Goal: Task Accomplishment & Management: Use online tool/utility

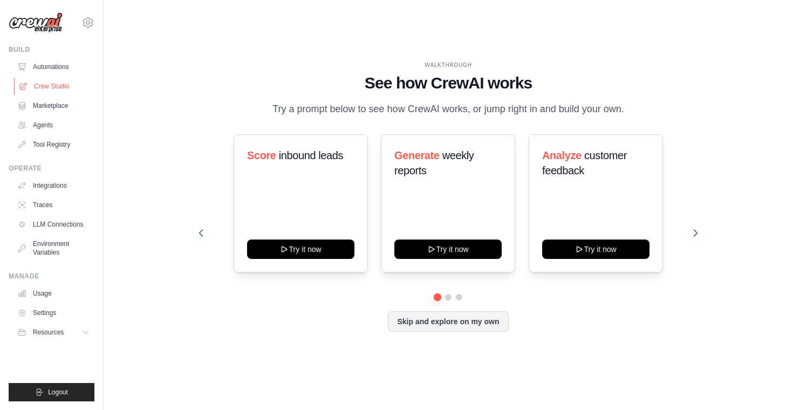
click at [40, 89] on link "Crew Studio" at bounding box center [55, 86] width 82 height 17
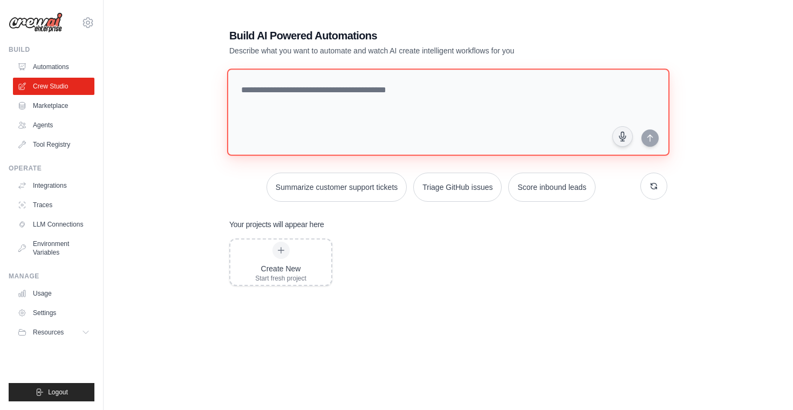
click at [316, 94] on textarea at bounding box center [448, 112] width 443 height 87
paste textarea "**********"
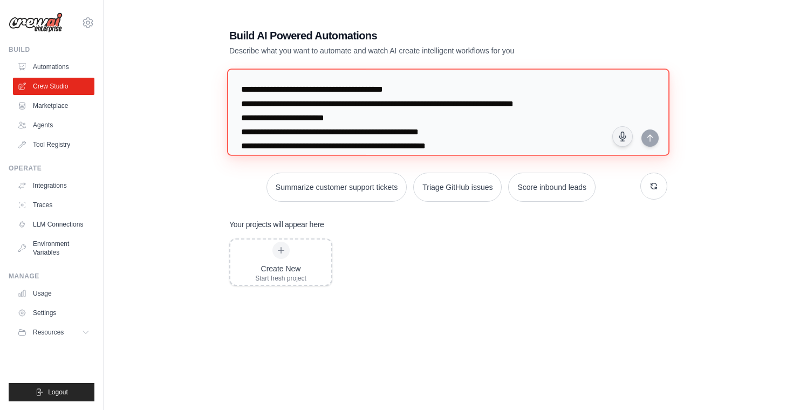
scroll to position [179, 0]
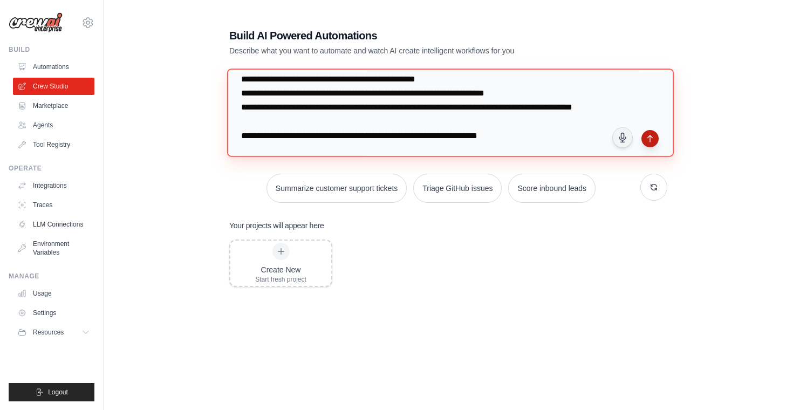
type textarea "**********"
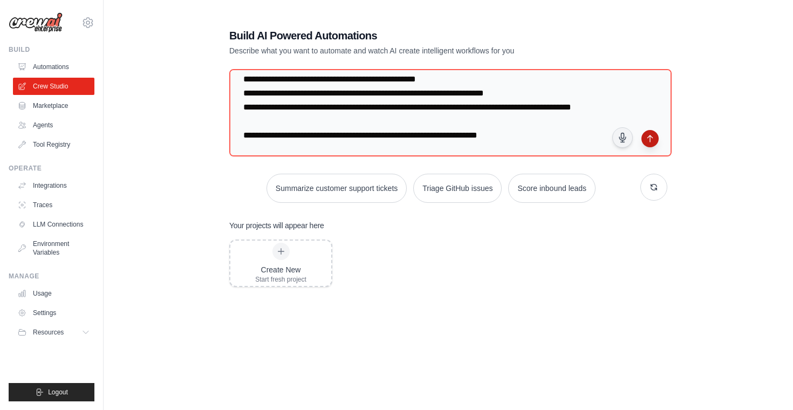
click at [654, 138] on icon "submit" at bounding box center [650, 138] width 9 height 9
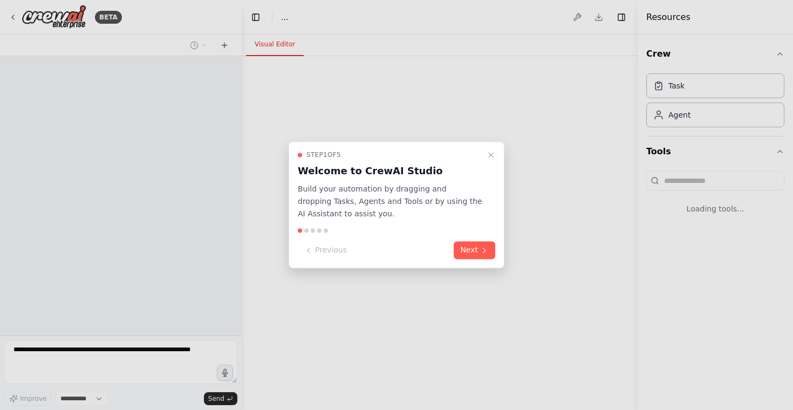
select select "****"
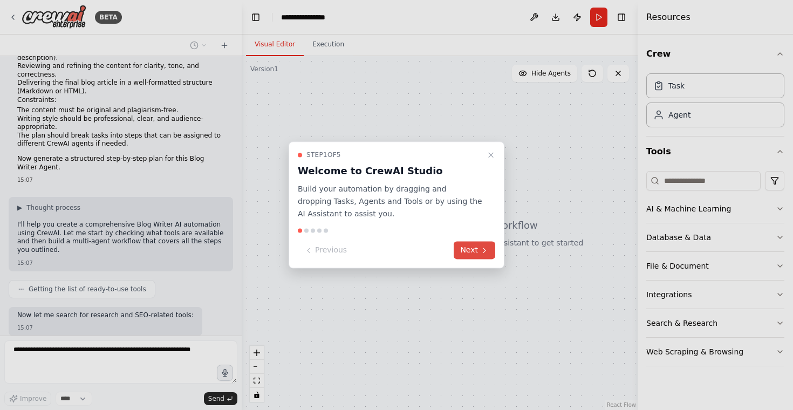
scroll to position [165, 0]
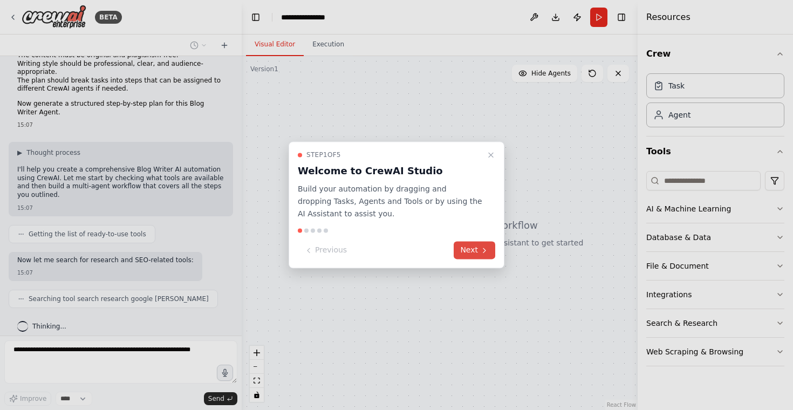
click at [485, 248] on icon at bounding box center [484, 250] width 9 height 9
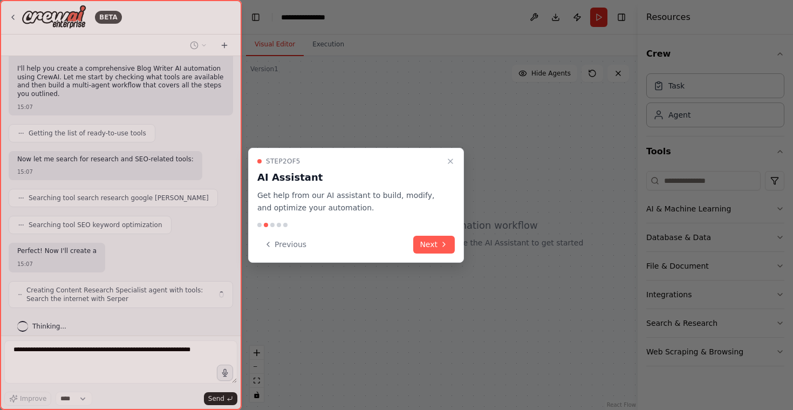
scroll to position [275, 0]
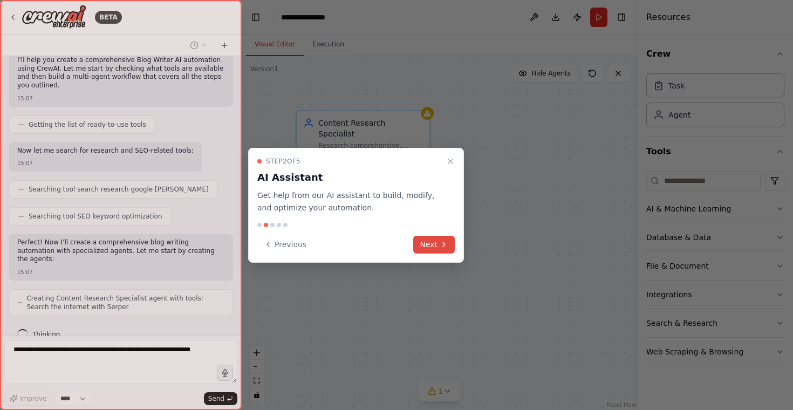
click at [444, 249] on button "Next" at bounding box center [434, 245] width 42 height 18
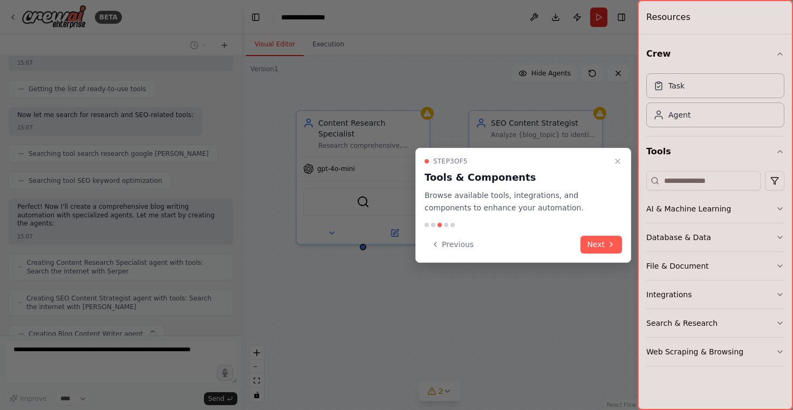
scroll to position [337, 0]
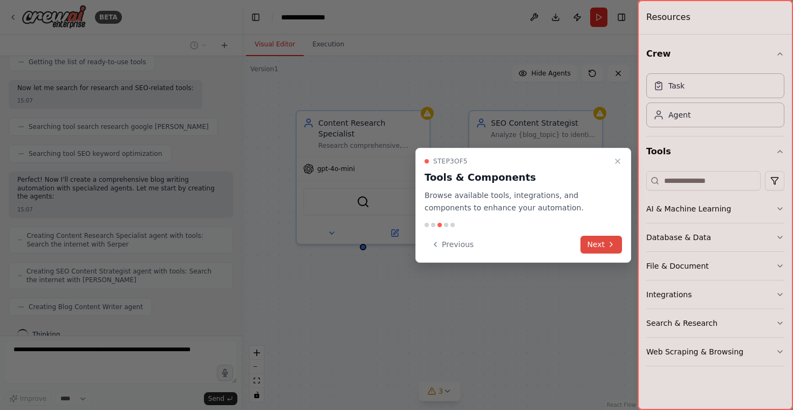
click at [601, 236] on button "Next" at bounding box center [602, 245] width 42 height 18
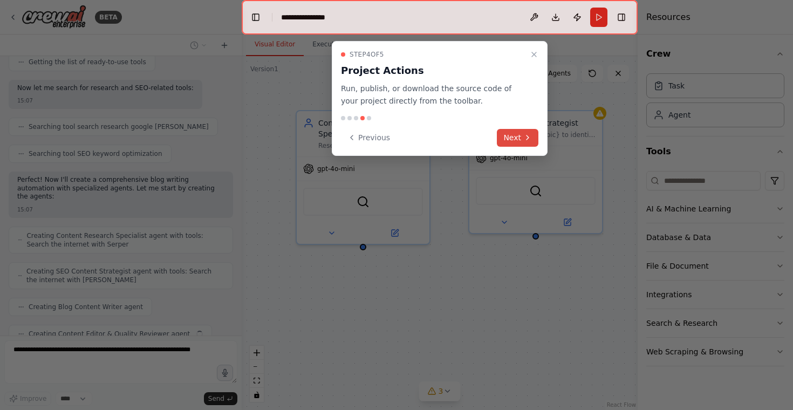
scroll to position [364, 0]
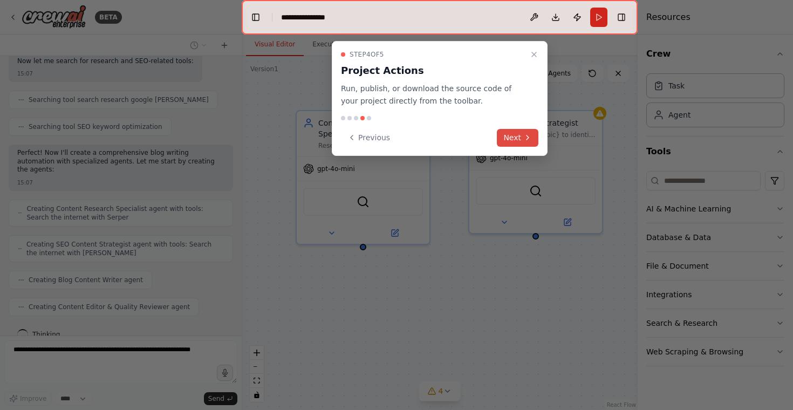
click at [519, 133] on button "Next" at bounding box center [518, 138] width 42 height 18
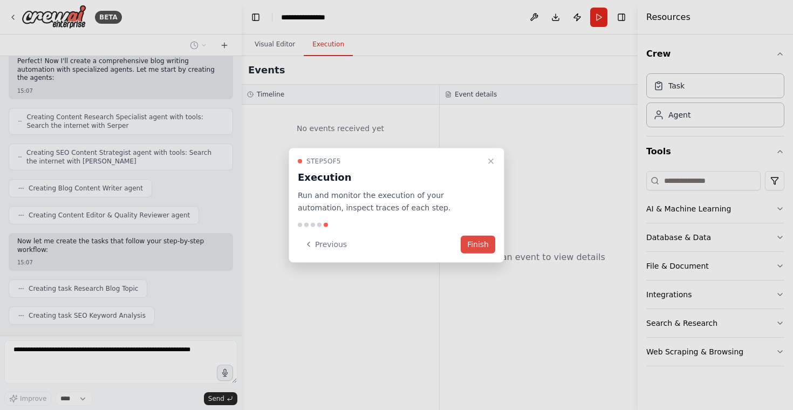
scroll to position [483, 0]
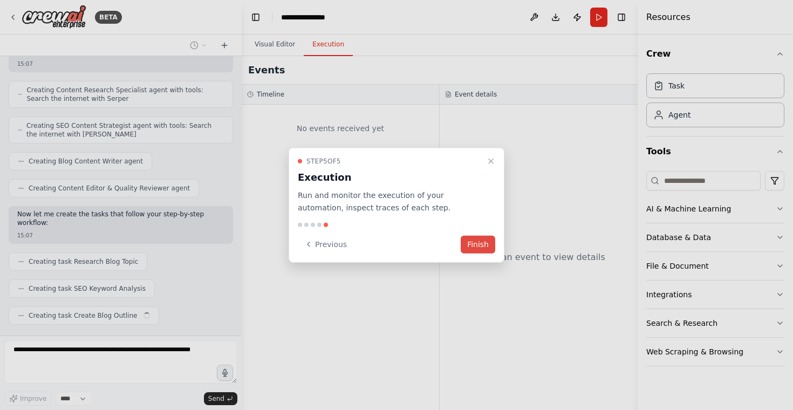
click at [469, 242] on button "Finish" at bounding box center [478, 244] width 35 height 18
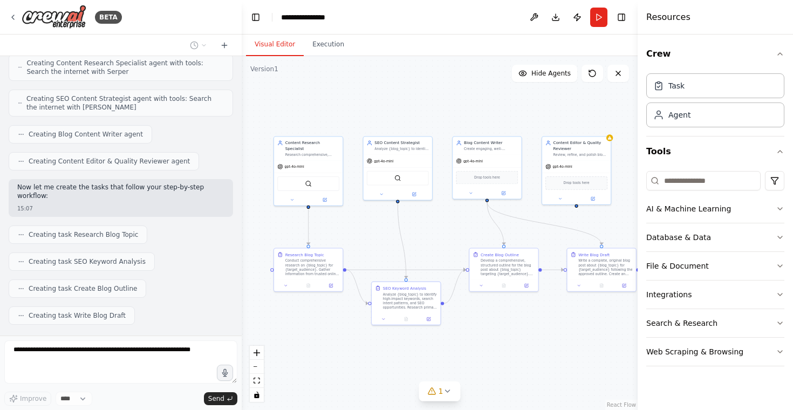
scroll to position [537, 0]
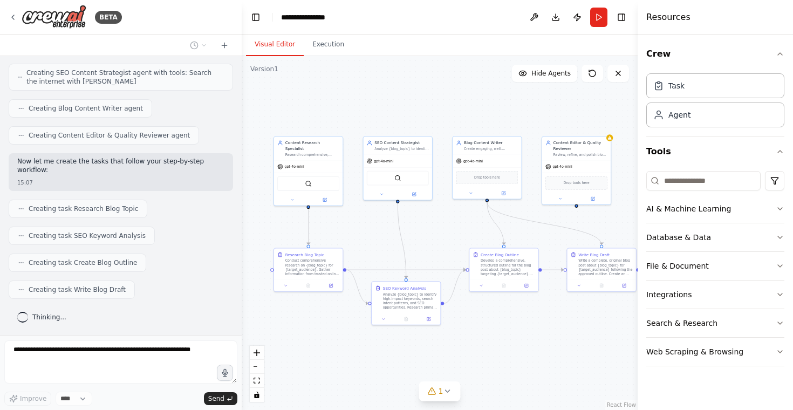
drag, startPoint x: 500, startPoint y: 262, endPoint x: 410, endPoint y: 231, distance: 95.4
click at [410, 231] on div ".deletable-edge-delete-btn { width: 20px; height: 20px; border: 0px solid #ffff…" at bounding box center [440, 233] width 396 height 354
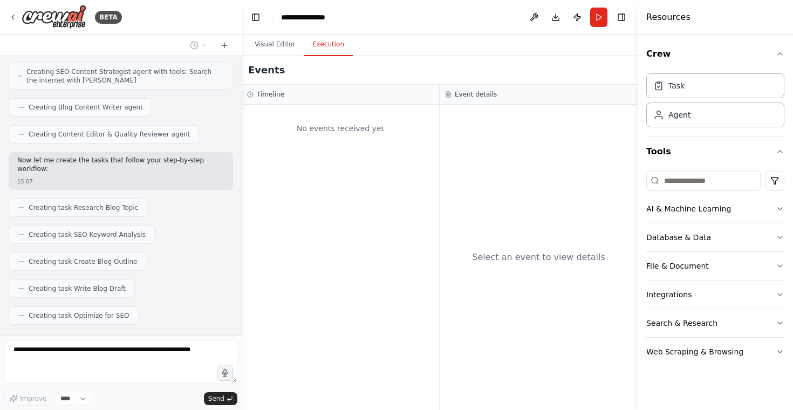
click at [330, 42] on button "Execution" at bounding box center [328, 44] width 49 height 23
click at [336, 133] on div "No events received yet" at bounding box center [340, 128] width 187 height 37
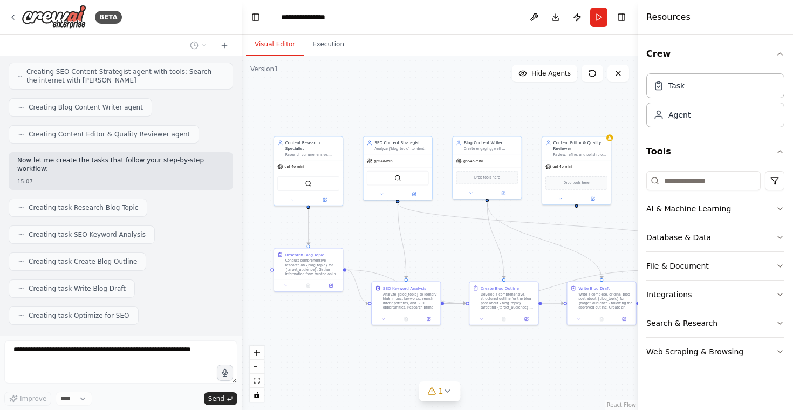
click at [270, 49] on button "Visual Editor" at bounding box center [275, 44] width 58 height 23
click at [315, 266] on div "Conduct comprehensive research on {blog_topic} for {target_audience}. Gather in…" at bounding box center [313, 266] width 54 height 18
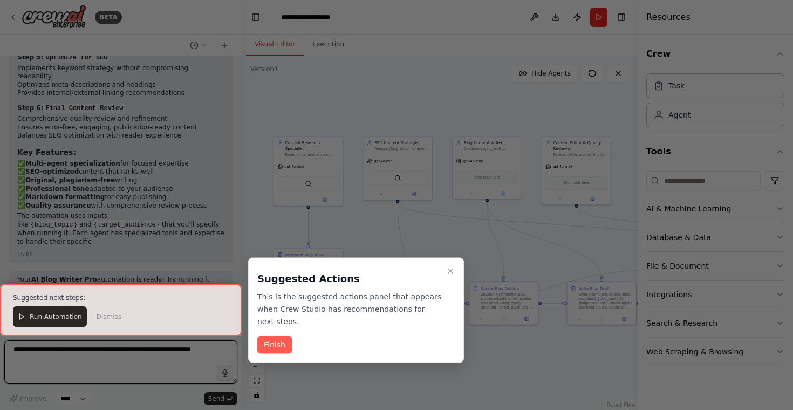
scroll to position [1263, 0]
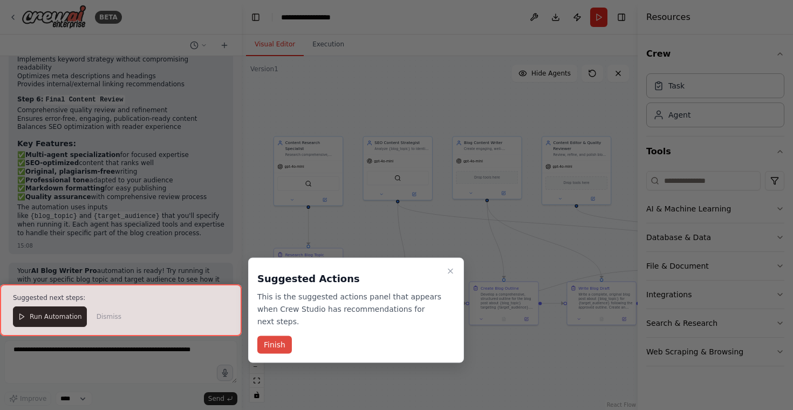
click at [283, 343] on button "Finish" at bounding box center [274, 345] width 35 height 18
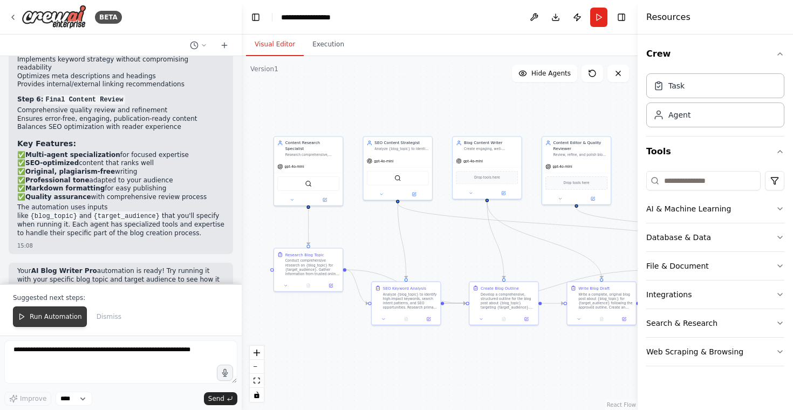
click at [71, 313] on button "Run Automation" at bounding box center [50, 317] width 74 height 21
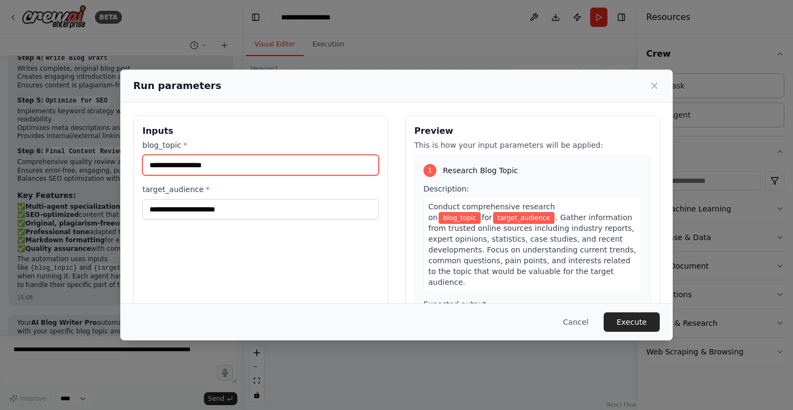
click at [202, 172] on input "blog_topic *" at bounding box center [261, 165] width 236 height 21
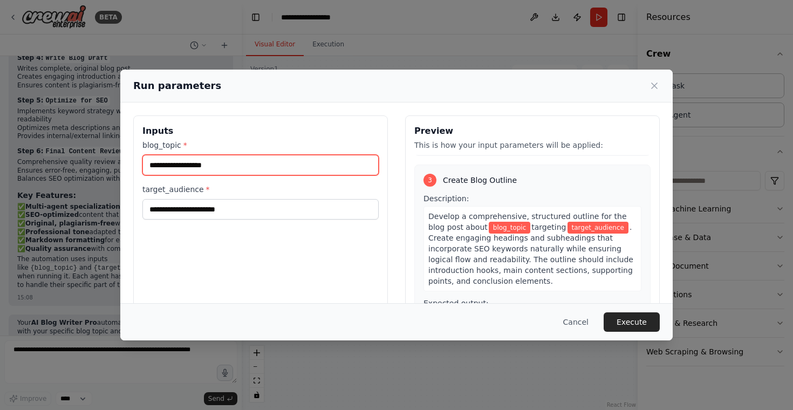
scroll to position [458, 0]
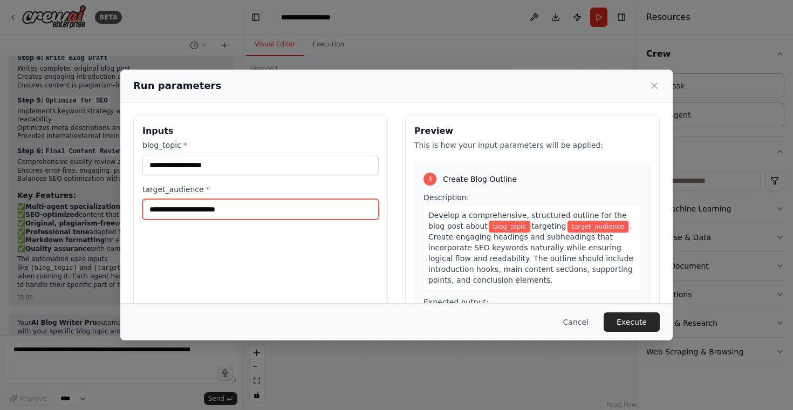
click at [240, 204] on input "target_audience *" at bounding box center [261, 209] width 236 height 21
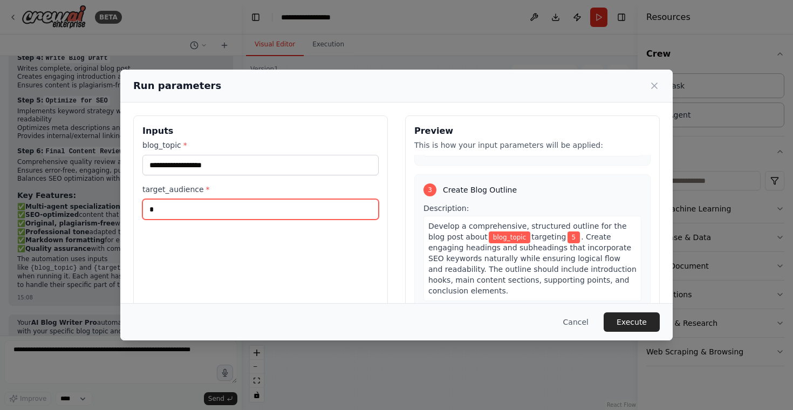
type input "*"
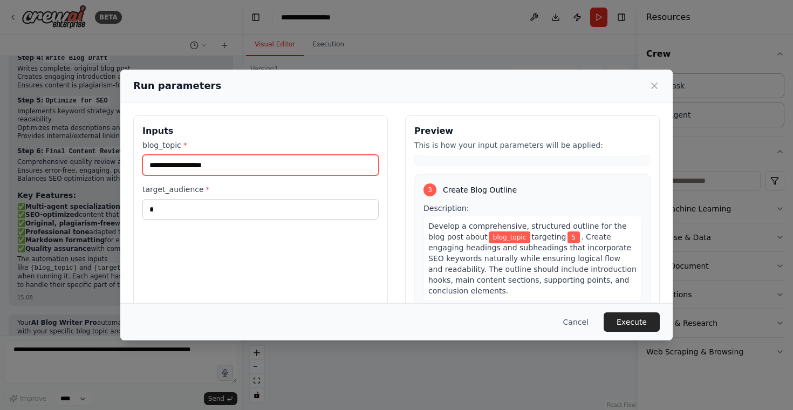
click at [223, 171] on input "blog_topic *" at bounding box center [261, 165] width 236 height 21
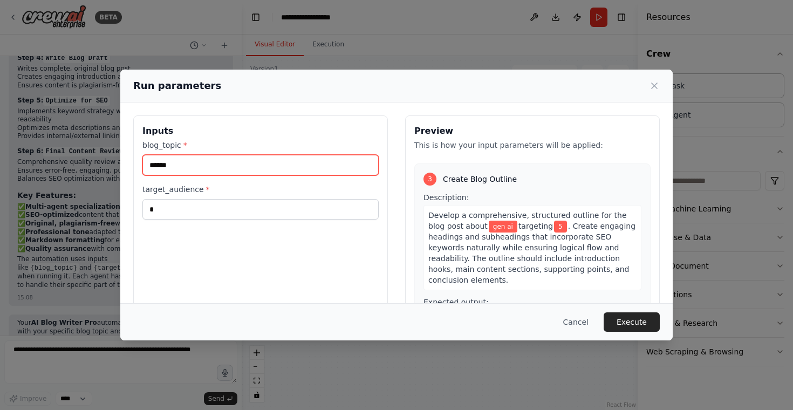
type input "******"
click at [287, 238] on div "Inputs blog_topic * ****** target_audience * *" at bounding box center [260, 244] width 255 height 256
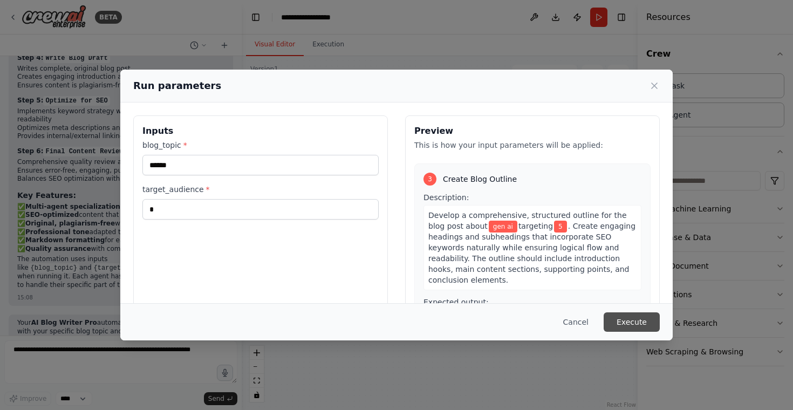
click at [628, 327] on button "Execute" at bounding box center [632, 322] width 56 height 19
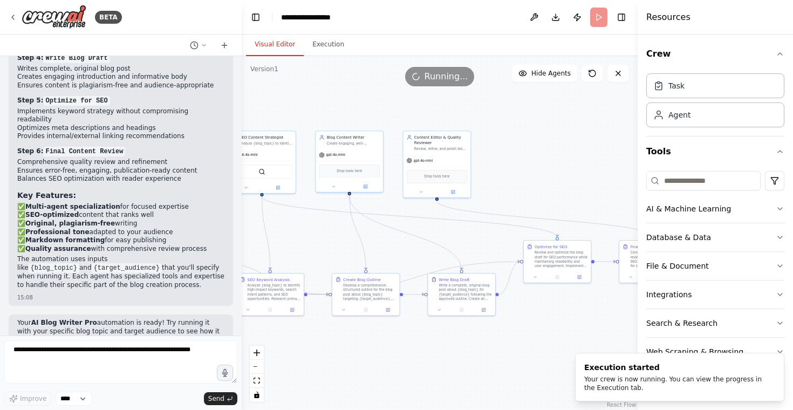
drag, startPoint x: 483, startPoint y: 263, endPoint x: 341, endPoint y: 254, distance: 142.3
click at [341, 254] on div ".deletable-edge-delete-btn { width: 20px; height: 20px; border: 0px solid #ffff…" at bounding box center [440, 233] width 396 height 354
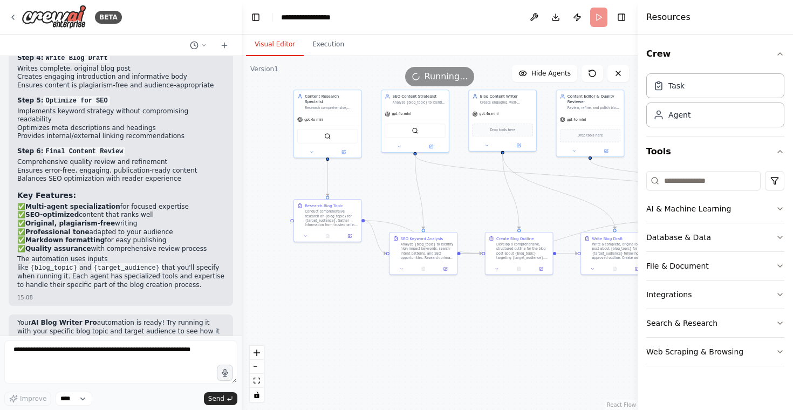
drag, startPoint x: 341, startPoint y: 254, endPoint x: 612, endPoint y: 244, distance: 271.1
click at [602, 240] on div ".deletable-edge-delete-btn { width: 20px; height: 20px; border: 0px solid #ffff…" at bounding box center [440, 233] width 396 height 354
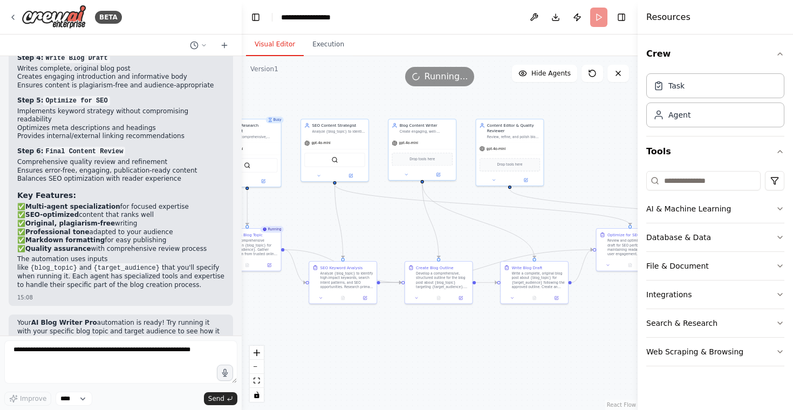
drag, startPoint x: 499, startPoint y: 188, endPoint x: 315, endPoint y: 191, distance: 184.6
click at [315, 192] on div ".deletable-edge-delete-btn { width: 20px; height: 20px; border: 0px solid #ffff…" at bounding box center [440, 233] width 396 height 354
click at [324, 46] on button "Execution" at bounding box center [328, 44] width 49 height 23
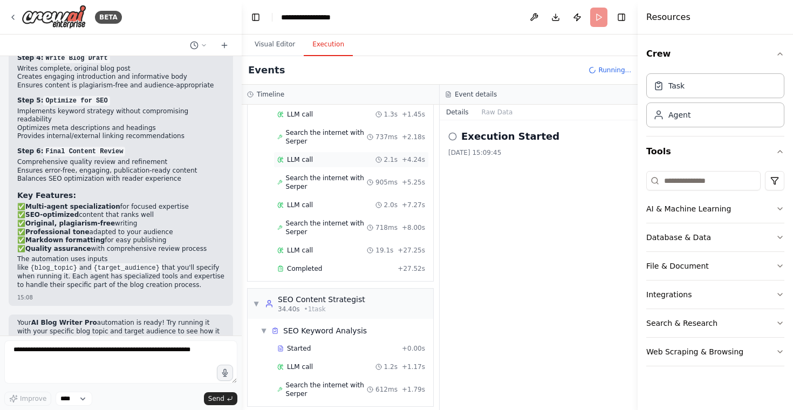
scroll to position [101, 0]
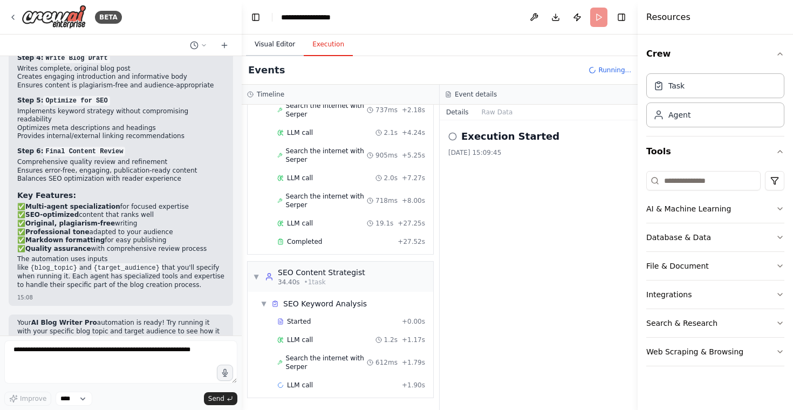
click at [263, 46] on button "Visual Editor" at bounding box center [275, 44] width 58 height 23
click at [317, 42] on button "Execution" at bounding box center [328, 44] width 49 height 23
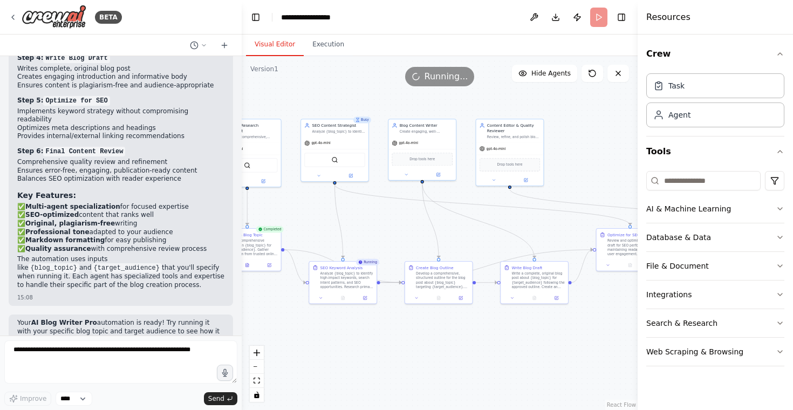
click at [279, 43] on button "Visual Editor" at bounding box center [275, 44] width 58 height 23
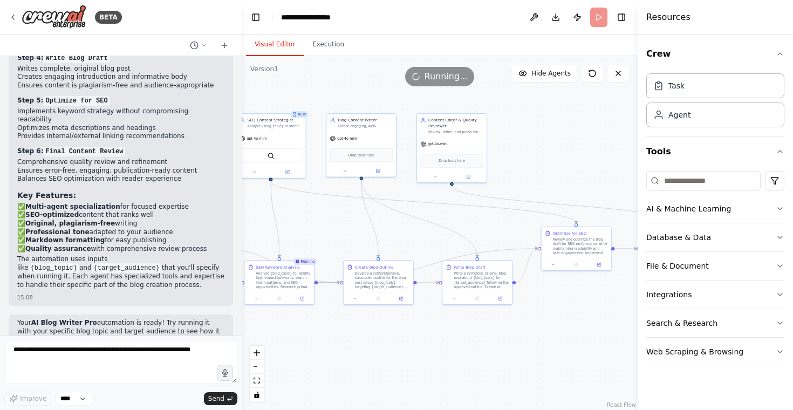
drag, startPoint x: 352, startPoint y: 209, endPoint x: 288, endPoint y: 209, distance: 64.2
click at [288, 209] on div ".deletable-edge-delete-btn { width: 20px; height: 20px; border: 0px solid #ffff…" at bounding box center [440, 233] width 396 height 354
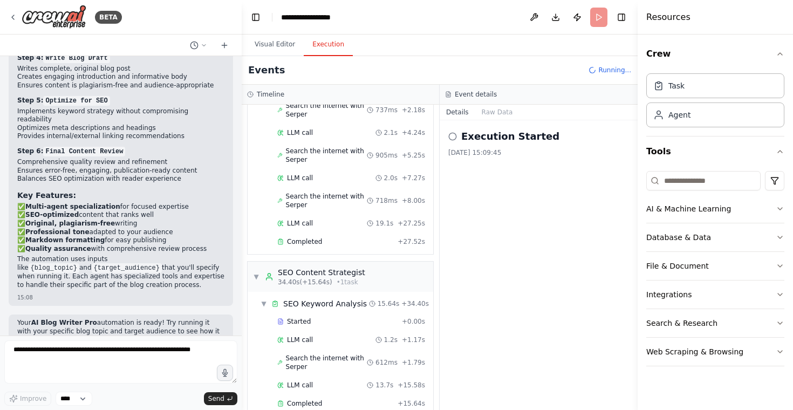
click at [328, 35] on button "Execution" at bounding box center [328, 44] width 49 height 23
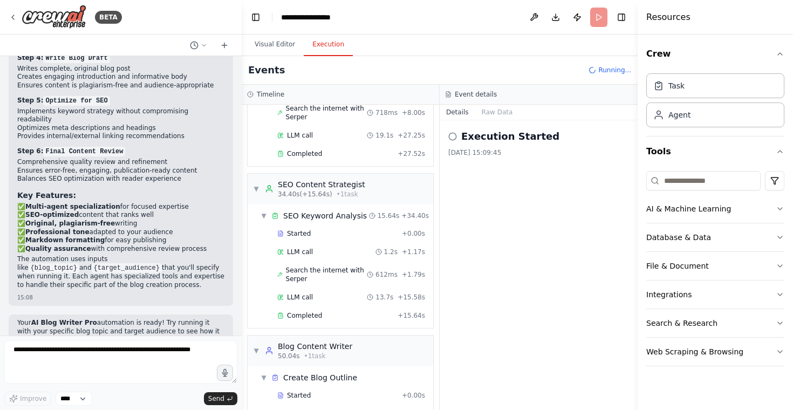
scroll to position [218, 0]
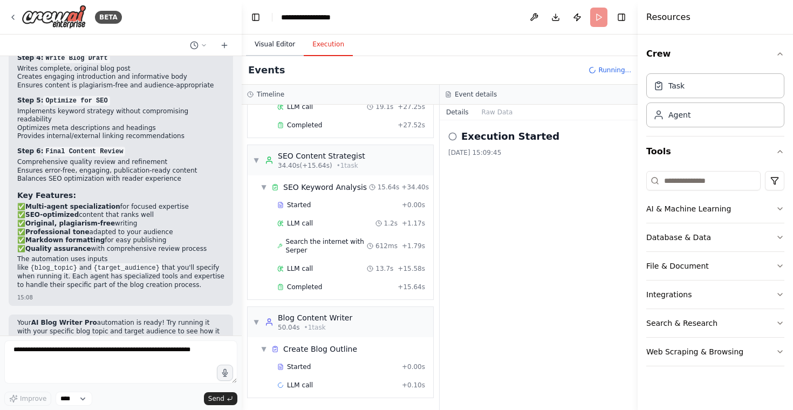
click at [277, 43] on button "Visual Editor" at bounding box center [275, 44] width 58 height 23
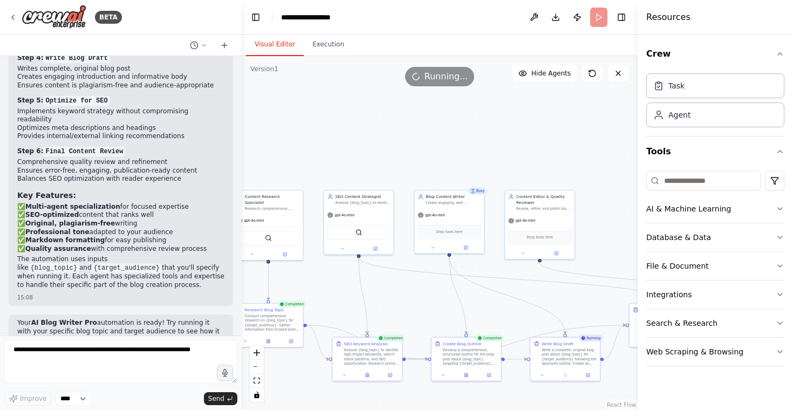
drag, startPoint x: 345, startPoint y: 236, endPoint x: 433, endPoint y: 313, distance: 116.7
click at [433, 313] on div ".deletable-edge-delete-btn { width: 20px; height: 20px; border: 0px solid #ffff…" at bounding box center [440, 233] width 396 height 354
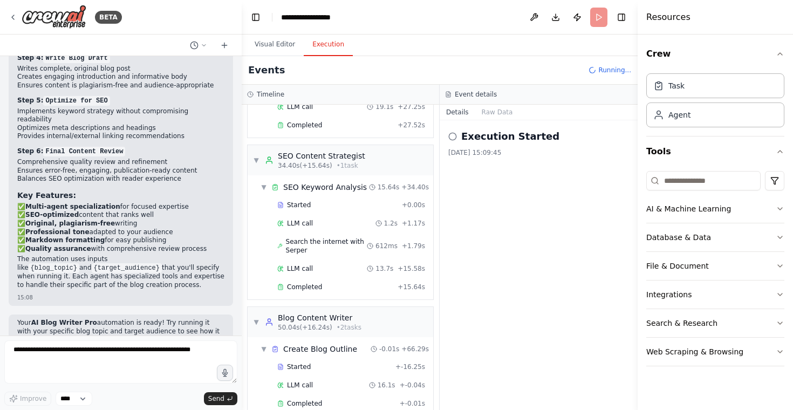
click at [337, 47] on button "Execution" at bounding box center [328, 44] width 49 height 23
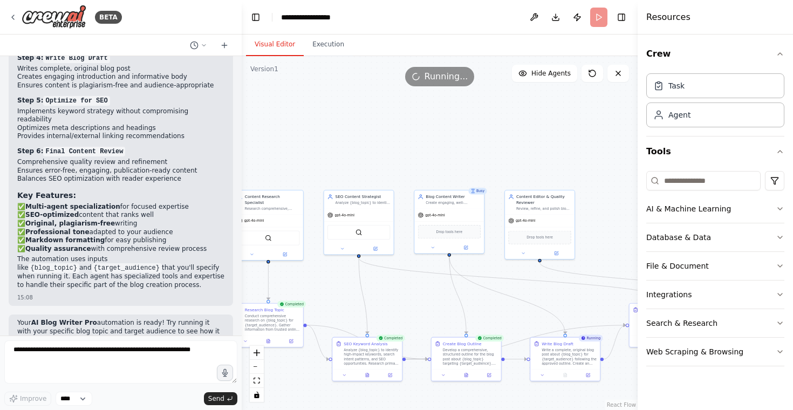
click at [270, 43] on button "Visual Editor" at bounding box center [275, 44] width 58 height 23
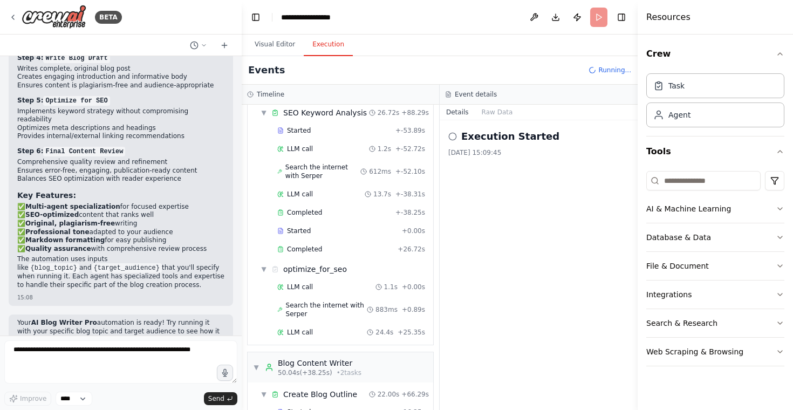
click at [335, 46] on button "Execution" at bounding box center [328, 44] width 49 height 23
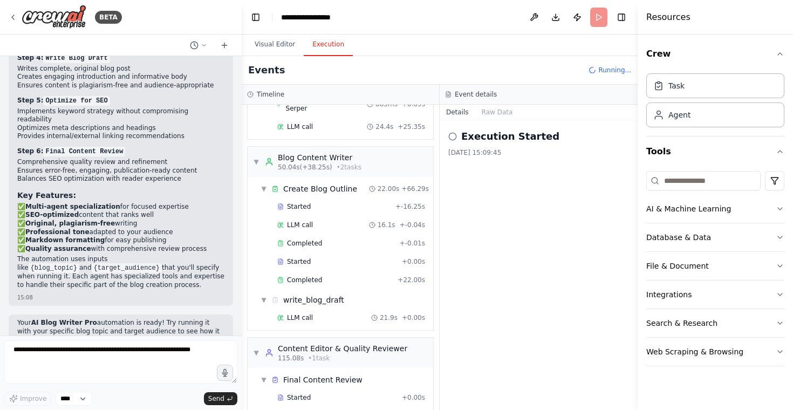
scroll to position [529, 0]
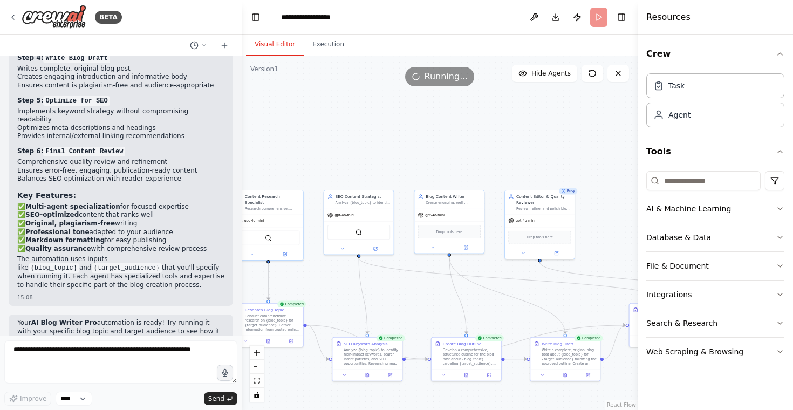
click at [268, 38] on button "Visual Editor" at bounding box center [275, 44] width 58 height 23
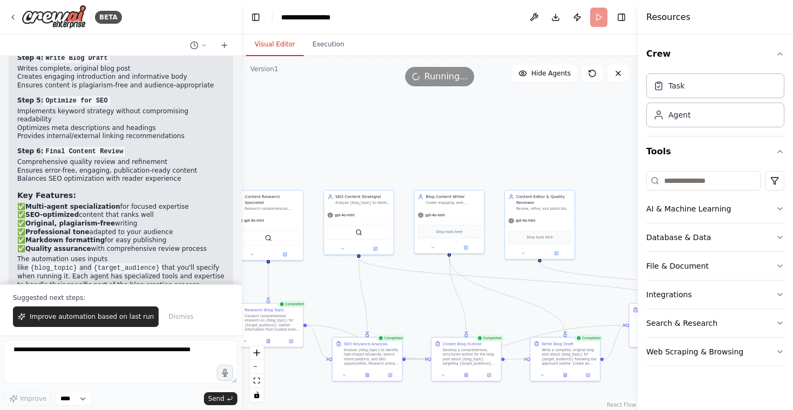
scroll to position [1263, 0]
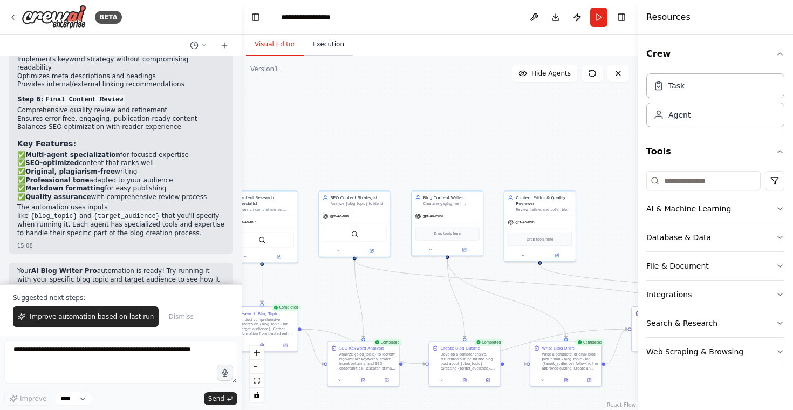
click at [325, 47] on button "Execution" at bounding box center [328, 44] width 49 height 23
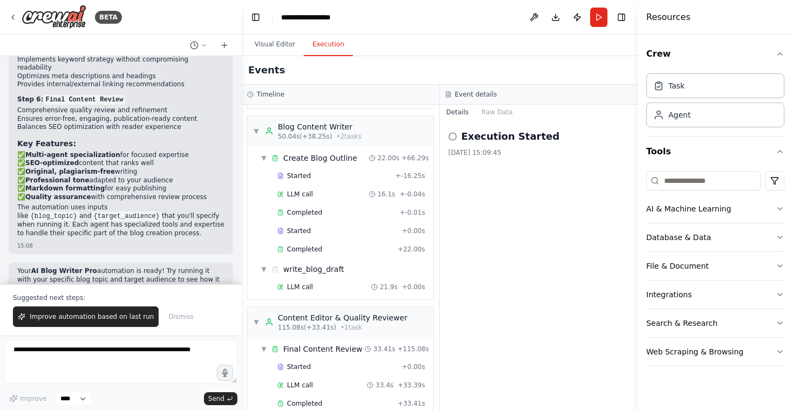
scroll to position [547, 0]
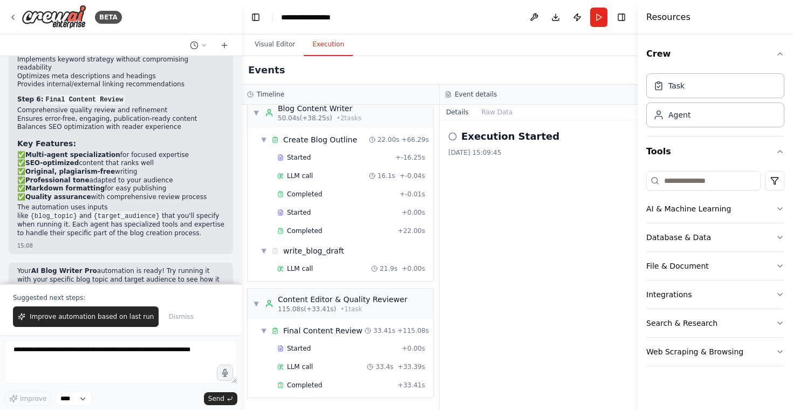
click at [309, 376] on div "Started + 0.00s LLM call 33.4s + 33.39s Completed + 33.41s" at bounding box center [344, 368] width 177 height 55
click at [309, 392] on div "Completed + 33.41s" at bounding box center [351, 385] width 155 height 16
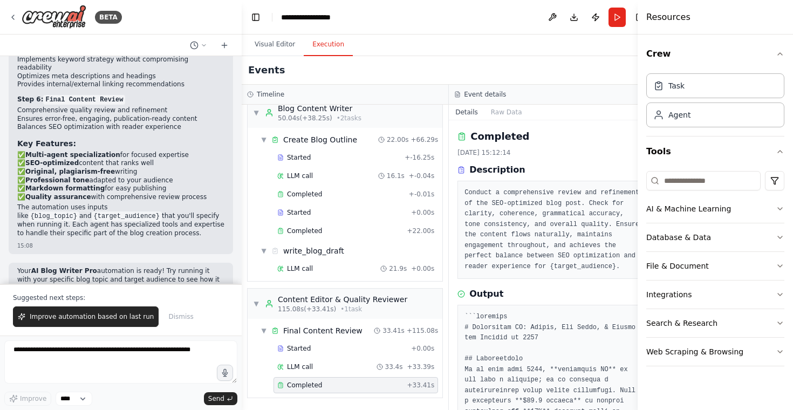
click at [309, 392] on div "Completed + 33.41s" at bounding box center [356, 385] width 165 height 16
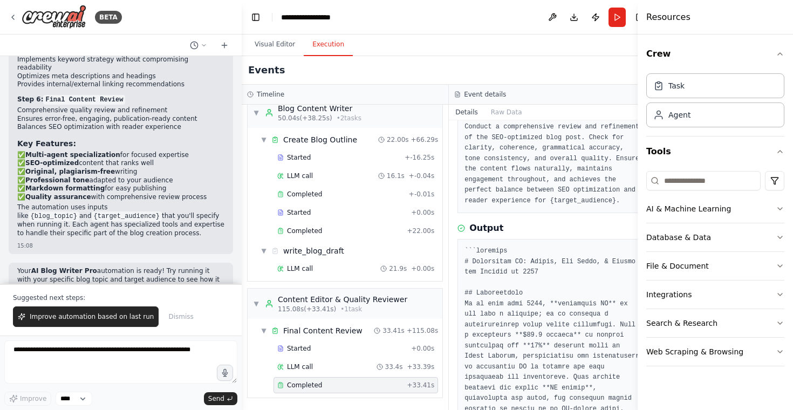
scroll to position [0, 0]
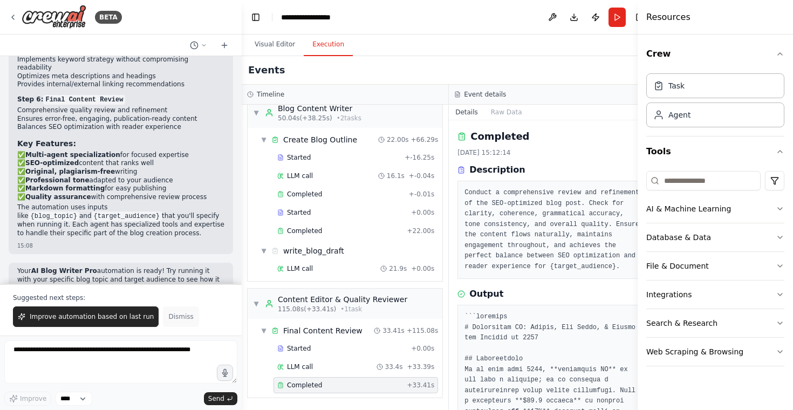
click at [177, 315] on span "Dismiss" at bounding box center [180, 317] width 25 height 9
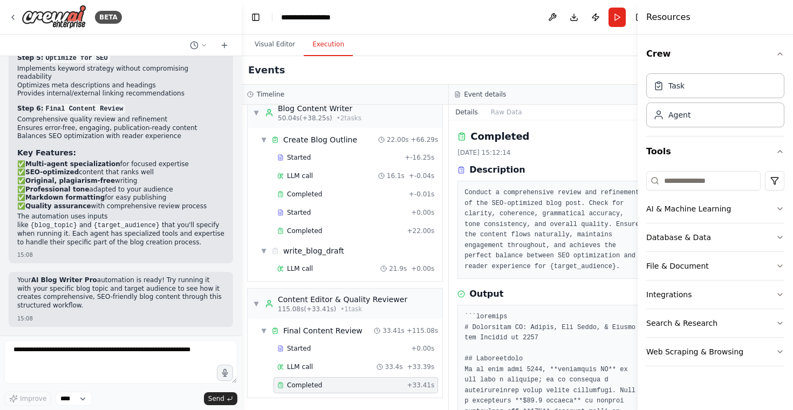
scroll to position [1211, 0]
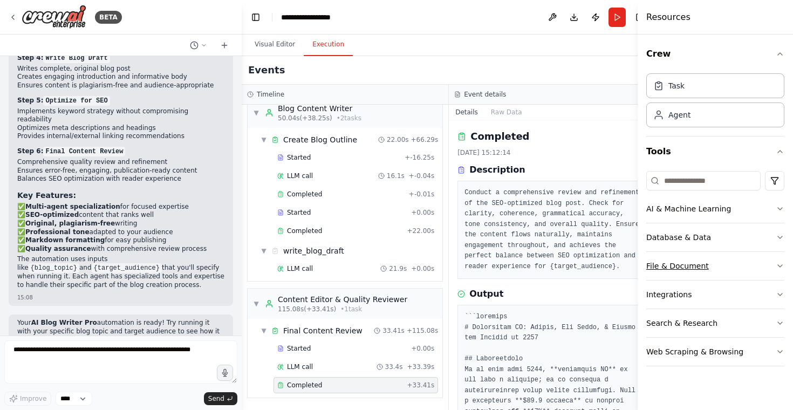
click at [680, 270] on div "File & Document" at bounding box center [678, 266] width 63 height 11
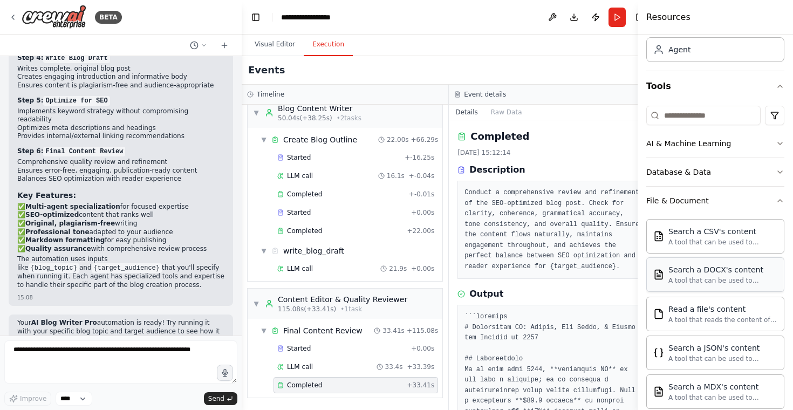
scroll to position [0, 0]
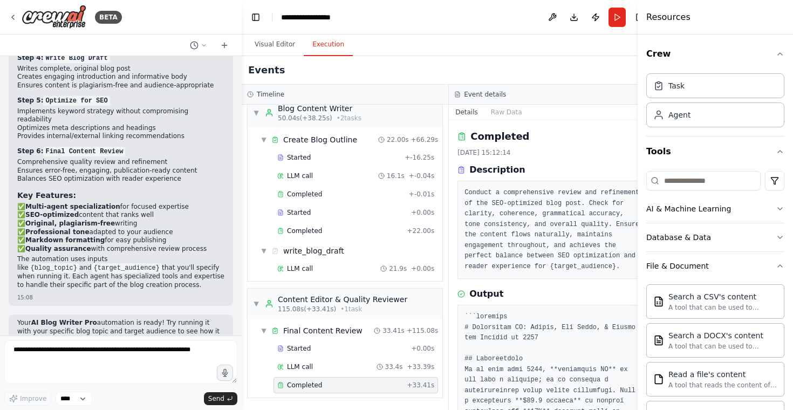
click at [560, 116] on div "Details Raw Data" at bounding box center [552, 113] width 207 height 16
click at [570, 26] on button "Download" at bounding box center [574, 17] width 17 height 19
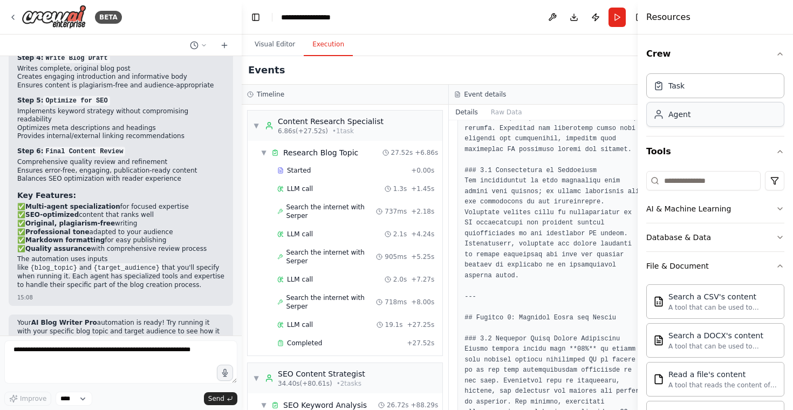
click at [691, 123] on div "Agent" at bounding box center [716, 114] width 138 height 25
click at [697, 105] on div "Agent" at bounding box center [716, 114] width 138 height 25
click at [694, 121] on div "Agent" at bounding box center [716, 114] width 138 height 25
click at [694, 98] on div "Task Agent" at bounding box center [716, 98] width 138 height 58
click at [306, 321] on span "LLM call" at bounding box center [300, 325] width 26 height 9
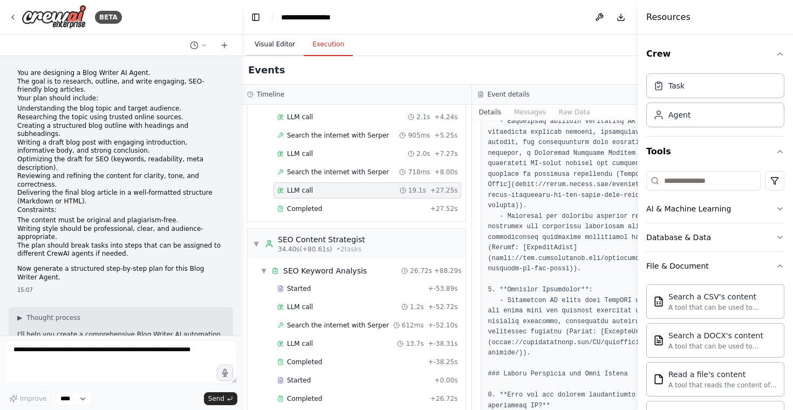
click at [277, 44] on button "Visual Editor" at bounding box center [275, 44] width 58 height 23
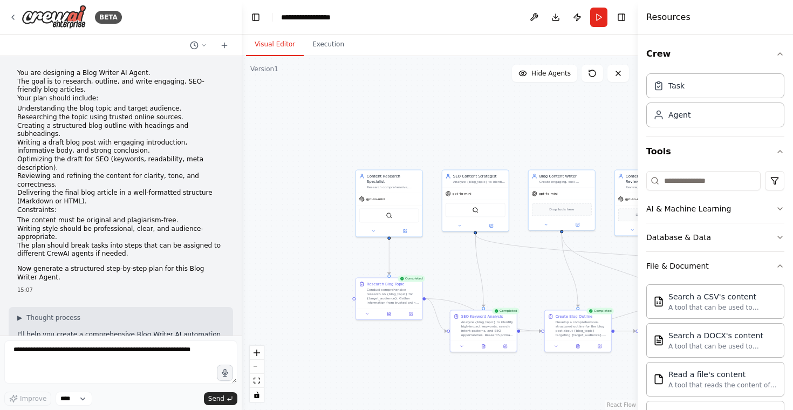
drag, startPoint x: 299, startPoint y: 113, endPoint x: 418, endPoint y: 92, distance: 121.2
click at [419, 92] on div ".deletable-edge-delete-btn { width: 20px; height: 20px; border: 0px solid #ffff…" at bounding box center [440, 233] width 396 height 354
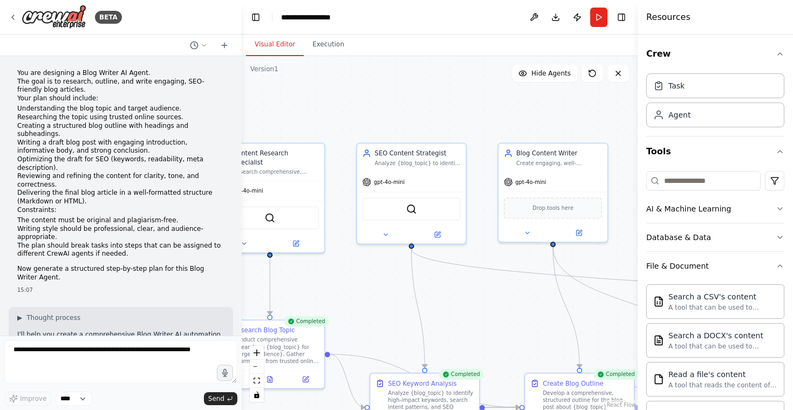
drag, startPoint x: 503, startPoint y: 248, endPoint x: 407, endPoint y: 262, distance: 96.6
click at [407, 262] on div ".deletable-edge-delete-btn { width: 20px; height: 20px; border: 0px solid #ffff…" at bounding box center [440, 233] width 396 height 354
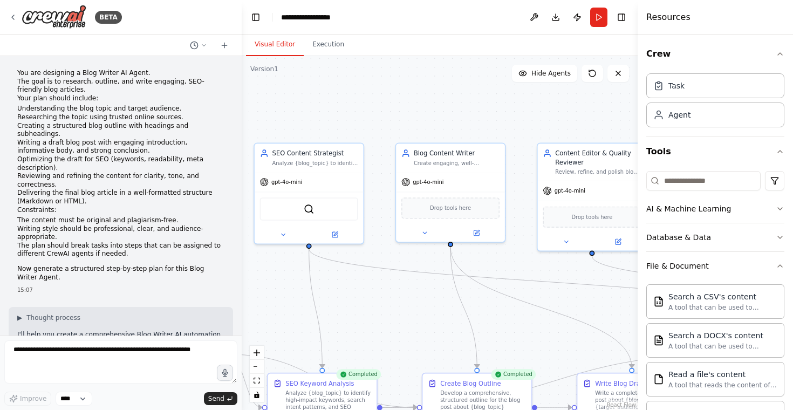
drag, startPoint x: 506, startPoint y: 260, endPoint x: 404, endPoint y: 260, distance: 102.0
click at [404, 260] on div ".deletable-edge-delete-btn { width: 20px; height: 20px; border: 0px solid #ffff…" at bounding box center [440, 233] width 396 height 354
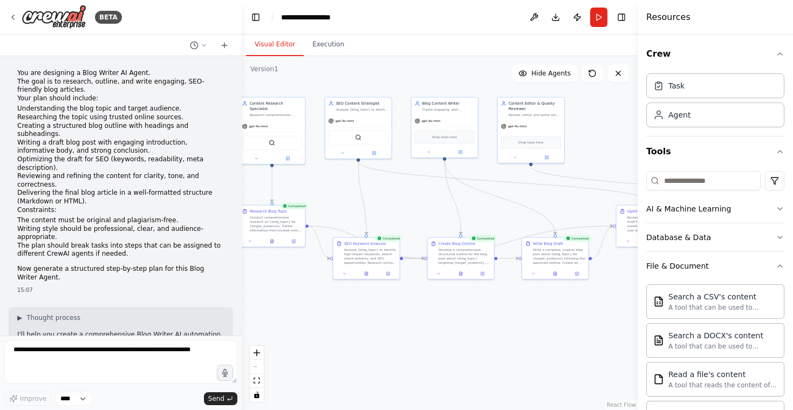
drag, startPoint x: 418, startPoint y: 304, endPoint x: 432, endPoint y: 211, distance: 94.4
click at [432, 211] on div ".deletable-edge-delete-btn { width: 20px; height: 20px; border: 0px solid #ffff…" at bounding box center [440, 233] width 396 height 354
drag, startPoint x: 450, startPoint y: 123, endPoint x: 443, endPoint y: 125, distance: 7.5
click at [443, 125] on div "Drop tools here" at bounding box center [439, 132] width 69 height 21
click at [494, 84] on div ".deletable-edge-delete-btn { width: 20px; height: 20px; border: 0px solid #ffff…" at bounding box center [440, 233] width 396 height 354
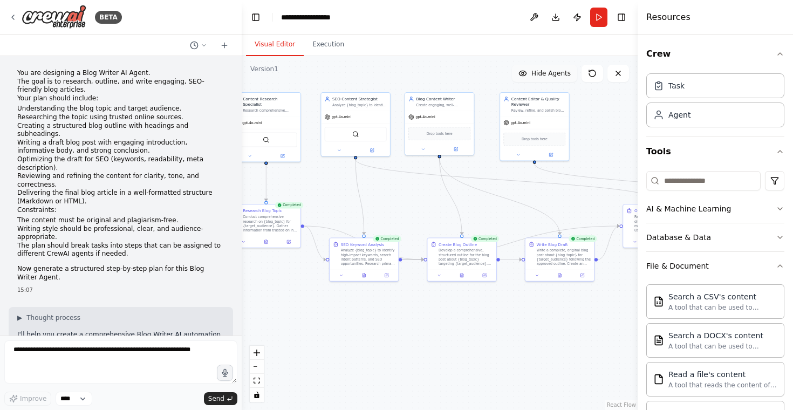
click at [557, 69] on span "Hide Agents" at bounding box center [551, 73] width 39 height 9
click at [557, 70] on span "Show Agents" at bounding box center [550, 73] width 42 height 9
click at [375, 284] on div ".deletable-edge-delete-btn { width: 20px; height: 20px; border: 0px solid #ffff…" at bounding box center [440, 233] width 396 height 354
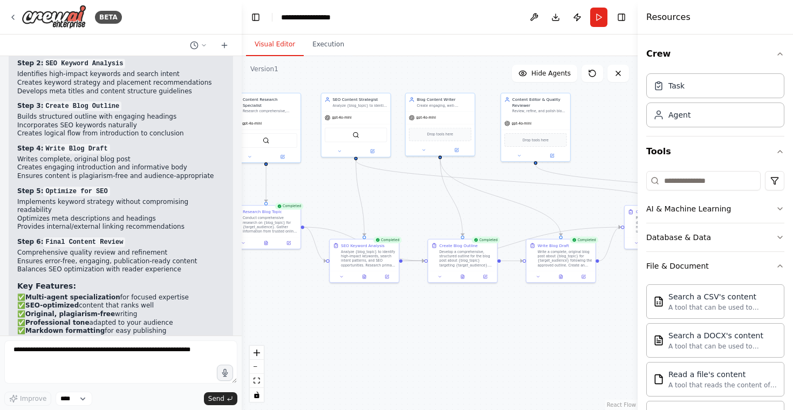
scroll to position [1211, 0]
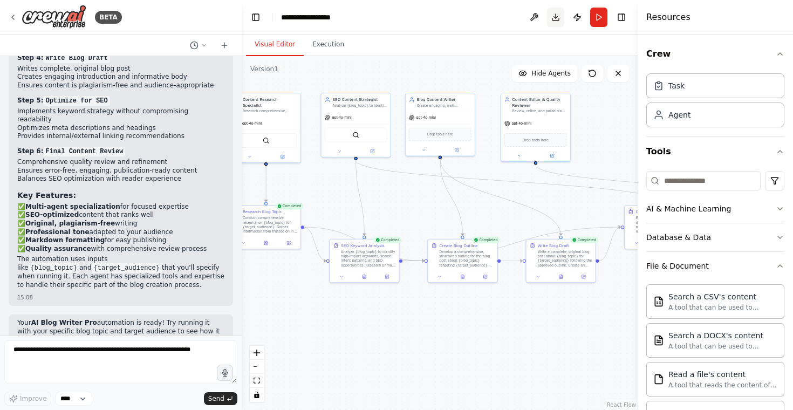
click at [557, 15] on button "Download" at bounding box center [555, 17] width 17 height 19
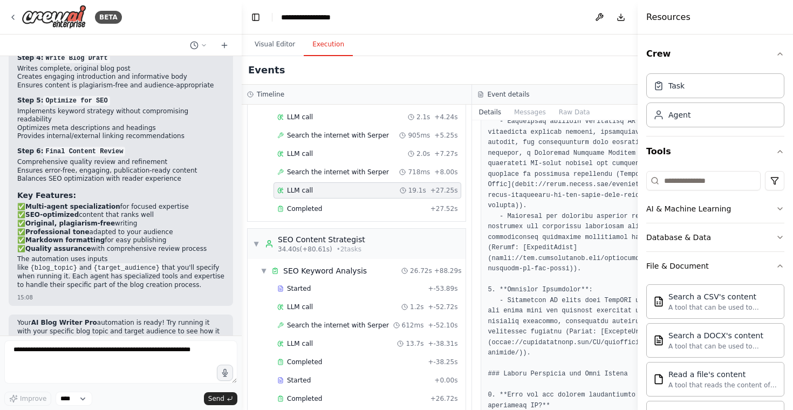
click at [334, 43] on button "Execution" at bounding box center [328, 44] width 49 height 23
drag, startPoint x: 636, startPoint y: 123, endPoint x: 636, endPoint y: 138, distance: 15.7
click at [636, 138] on button "Toggle Sidebar" at bounding box center [638, 205] width 9 height 410
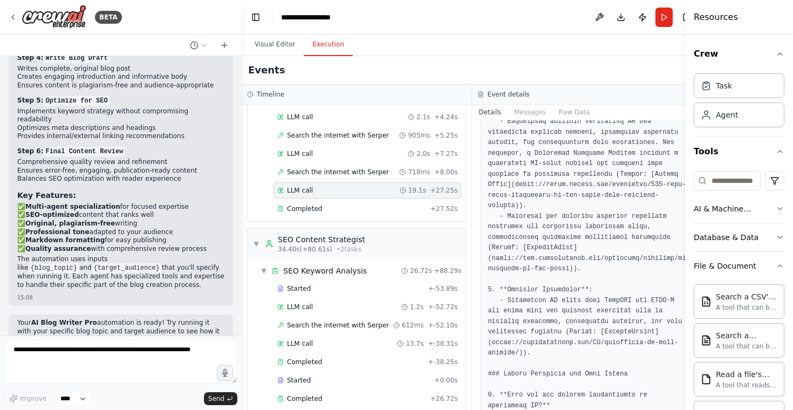
drag, startPoint x: 639, startPoint y: 139, endPoint x: 708, endPoint y: 131, distance: 69.6
click at [708, 131] on div "Resources Crew Task Agent Tools AI & Machine Learning Database & Data File & Do…" at bounding box center [740, 205] width 108 height 410
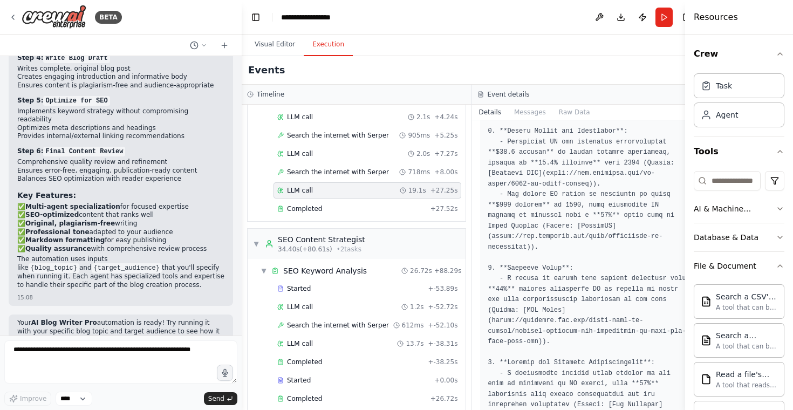
scroll to position [175, 0]
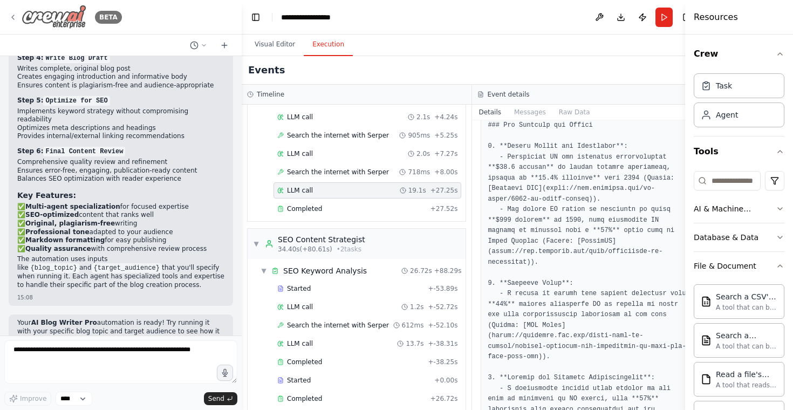
click at [11, 15] on icon at bounding box center [13, 17] width 9 height 9
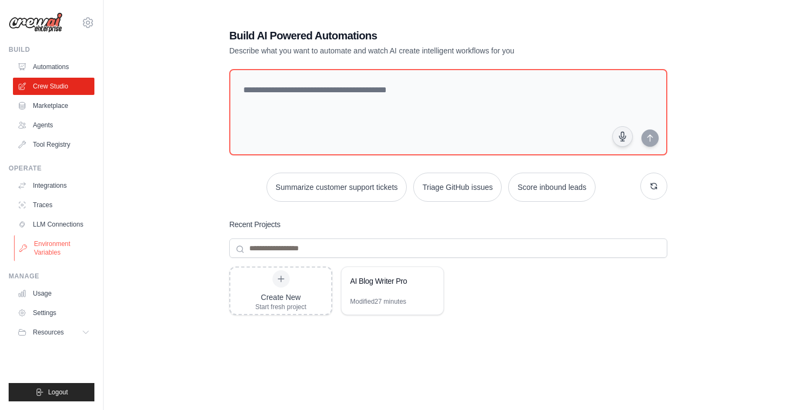
click at [55, 248] on link "Environment Variables" at bounding box center [55, 248] width 82 height 26
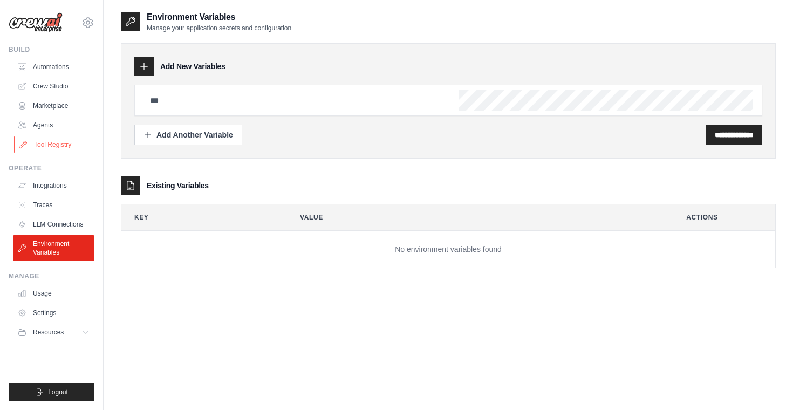
click at [78, 145] on link "Tool Registry" at bounding box center [55, 144] width 82 height 17
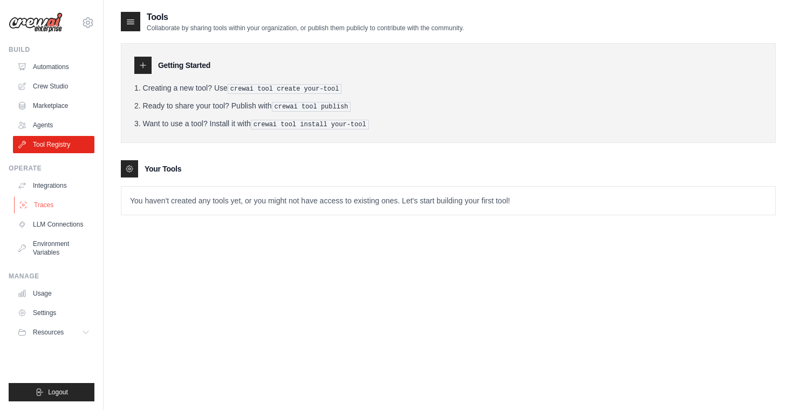
click at [45, 211] on link "Traces" at bounding box center [55, 204] width 82 height 17
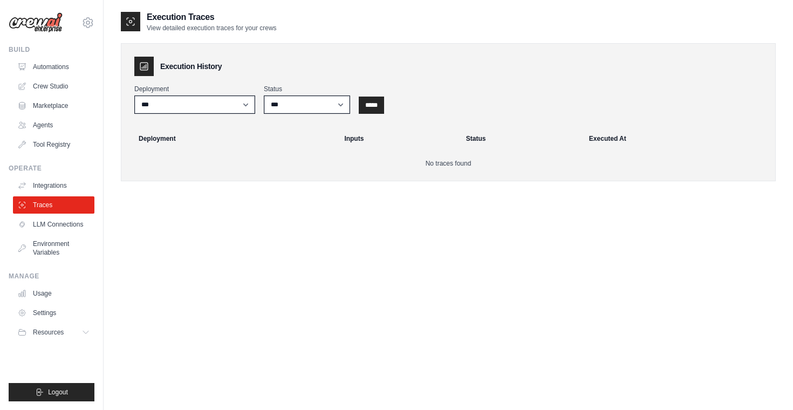
click at [351, 226] on div "Execution Traces View detailed execution traces for your crews Execution Histor…" at bounding box center [448, 216] width 655 height 410
click at [59, 141] on link "Tool Registry" at bounding box center [55, 144] width 82 height 17
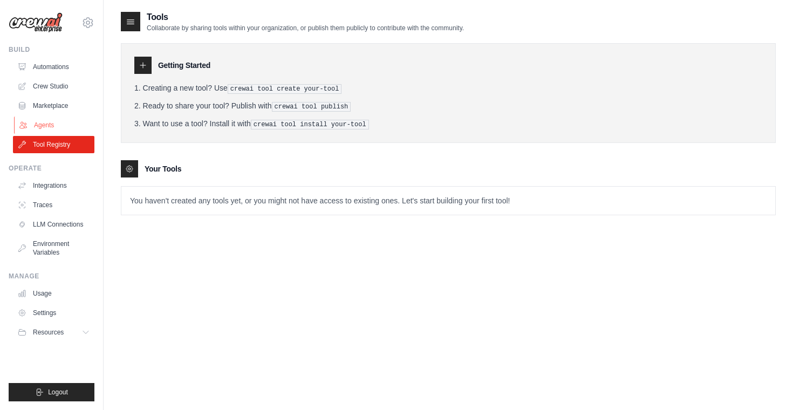
click at [56, 125] on link "Agents" at bounding box center [55, 125] width 82 height 17
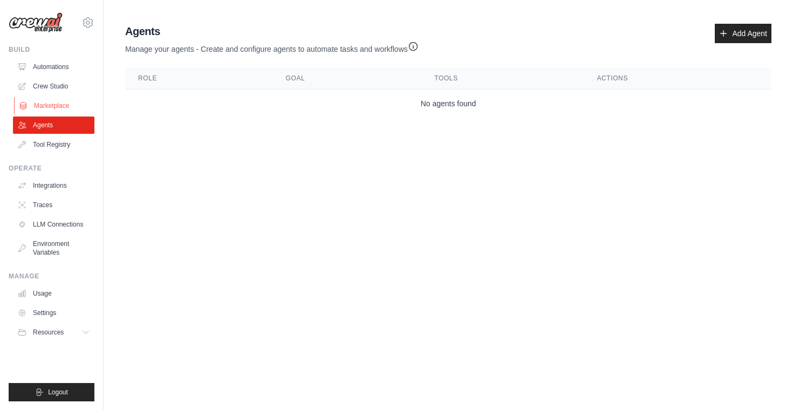
click at [51, 107] on link "Marketplace" at bounding box center [55, 105] width 82 height 17
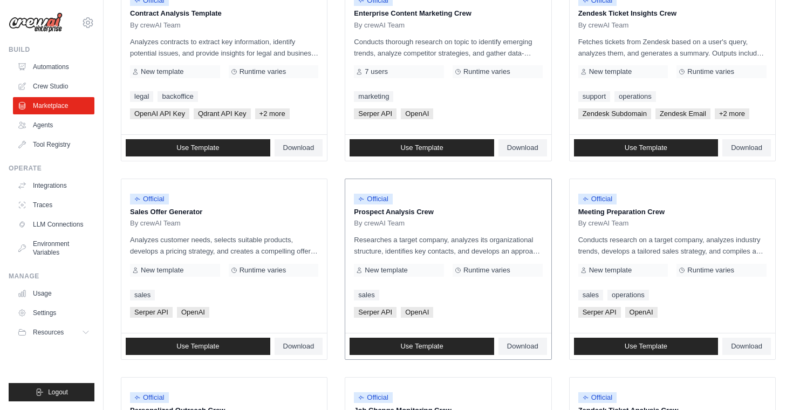
scroll to position [172, 0]
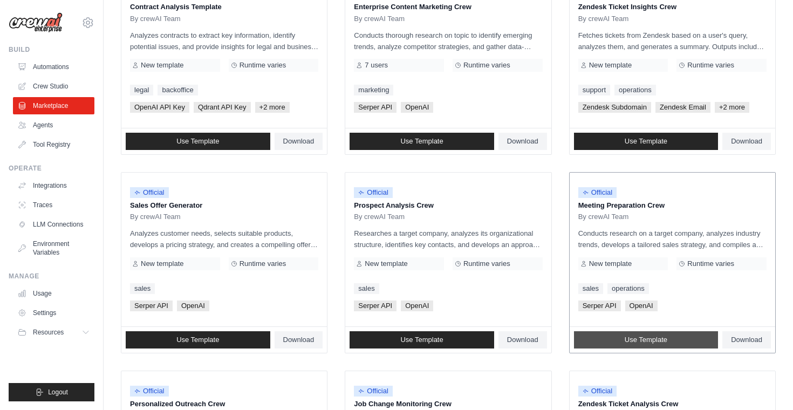
click at [626, 331] on link "Use Template" at bounding box center [646, 339] width 145 height 17
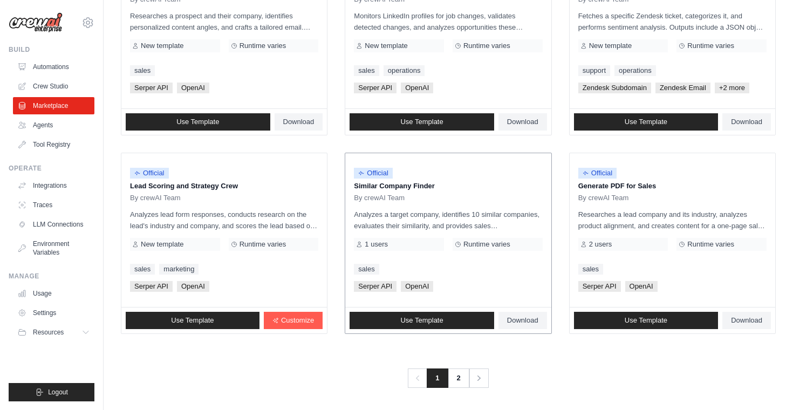
scroll to position [590, 0]
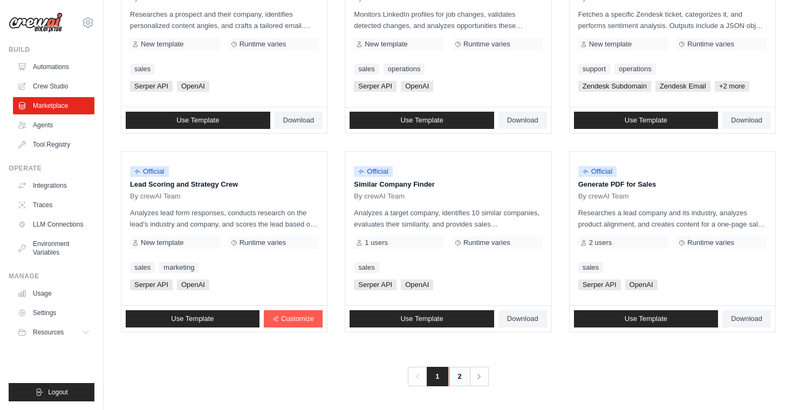
click at [456, 376] on link "2" at bounding box center [460, 376] width 22 height 19
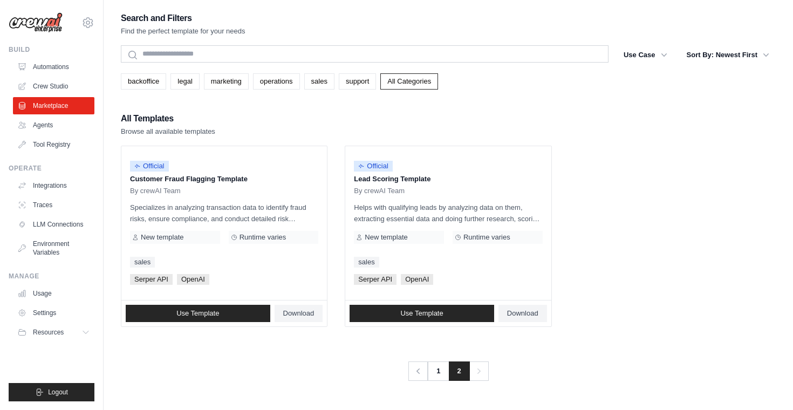
click at [478, 369] on icon "Pagination" at bounding box center [479, 371] width 3 height 5
click at [418, 362] on link "Previous" at bounding box center [419, 371] width 20 height 19
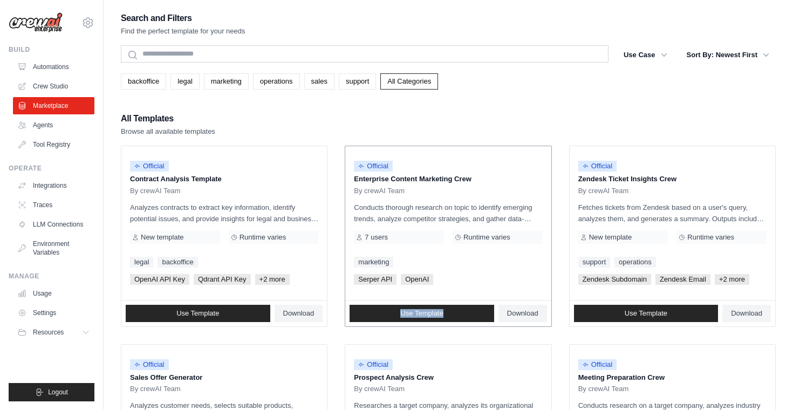
drag, startPoint x: 364, startPoint y: 330, endPoint x: 493, endPoint y: 276, distance: 140.1
click at [491, 277] on div "Serper API OpenAI" at bounding box center [448, 279] width 188 height 11
click at [362, 82] on link "support" at bounding box center [357, 81] width 37 height 16
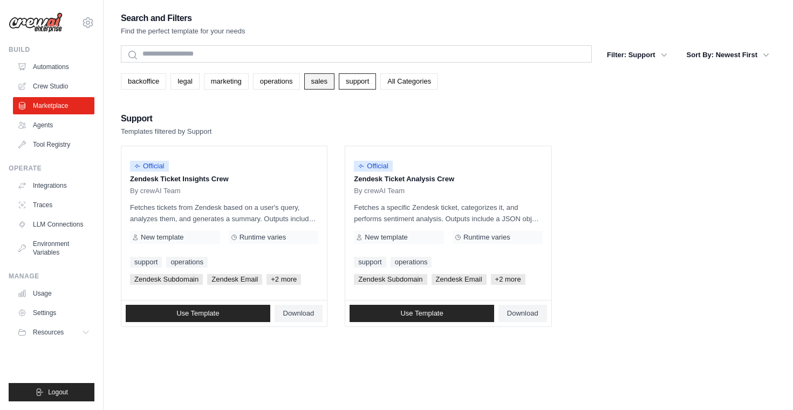
click at [315, 87] on link "sales" at bounding box center [319, 81] width 30 height 16
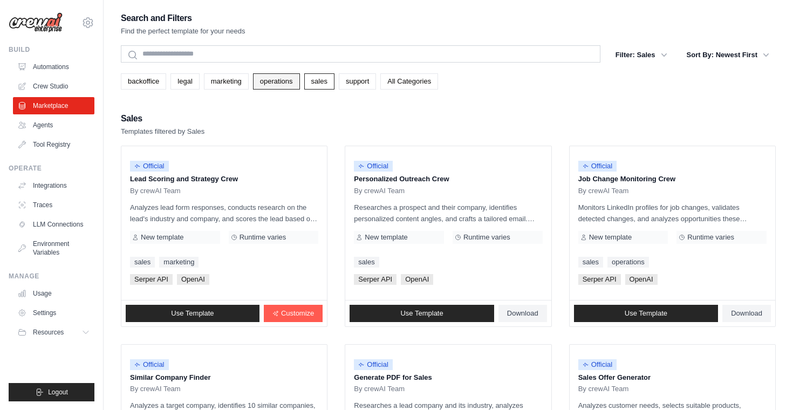
click at [268, 85] on link "operations" at bounding box center [276, 81] width 47 height 16
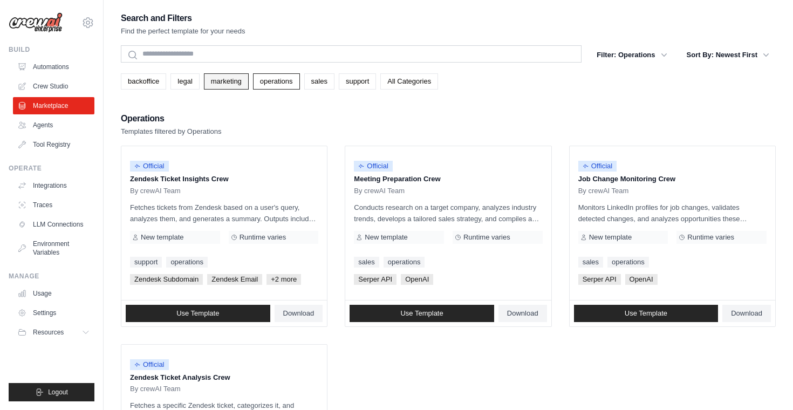
click at [236, 83] on link "marketing" at bounding box center [226, 81] width 45 height 16
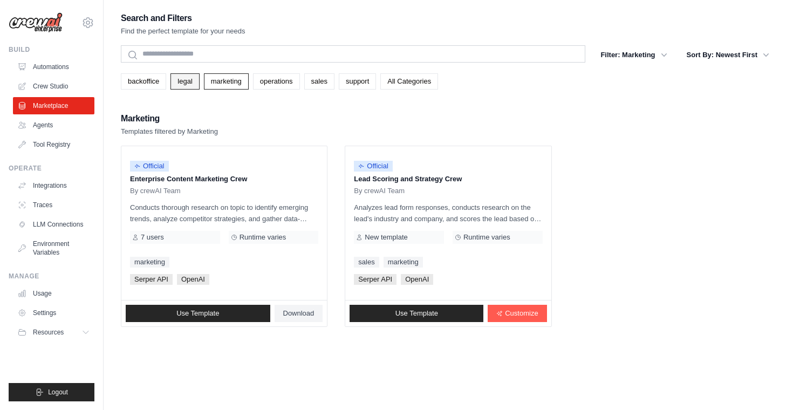
click at [181, 85] on link "legal" at bounding box center [185, 81] width 29 height 16
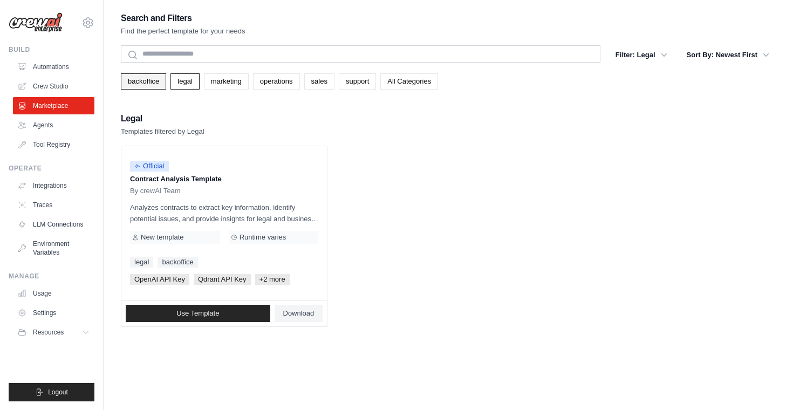
click at [155, 86] on link "backoffice" at bounding box center [143, 81] width 45 height 16
click at [79, 223] on link "LLM Connections" at bounding box center [55, 224] width 82 height 17
